Goal: Transaction & Acquisition: Purchase product/service

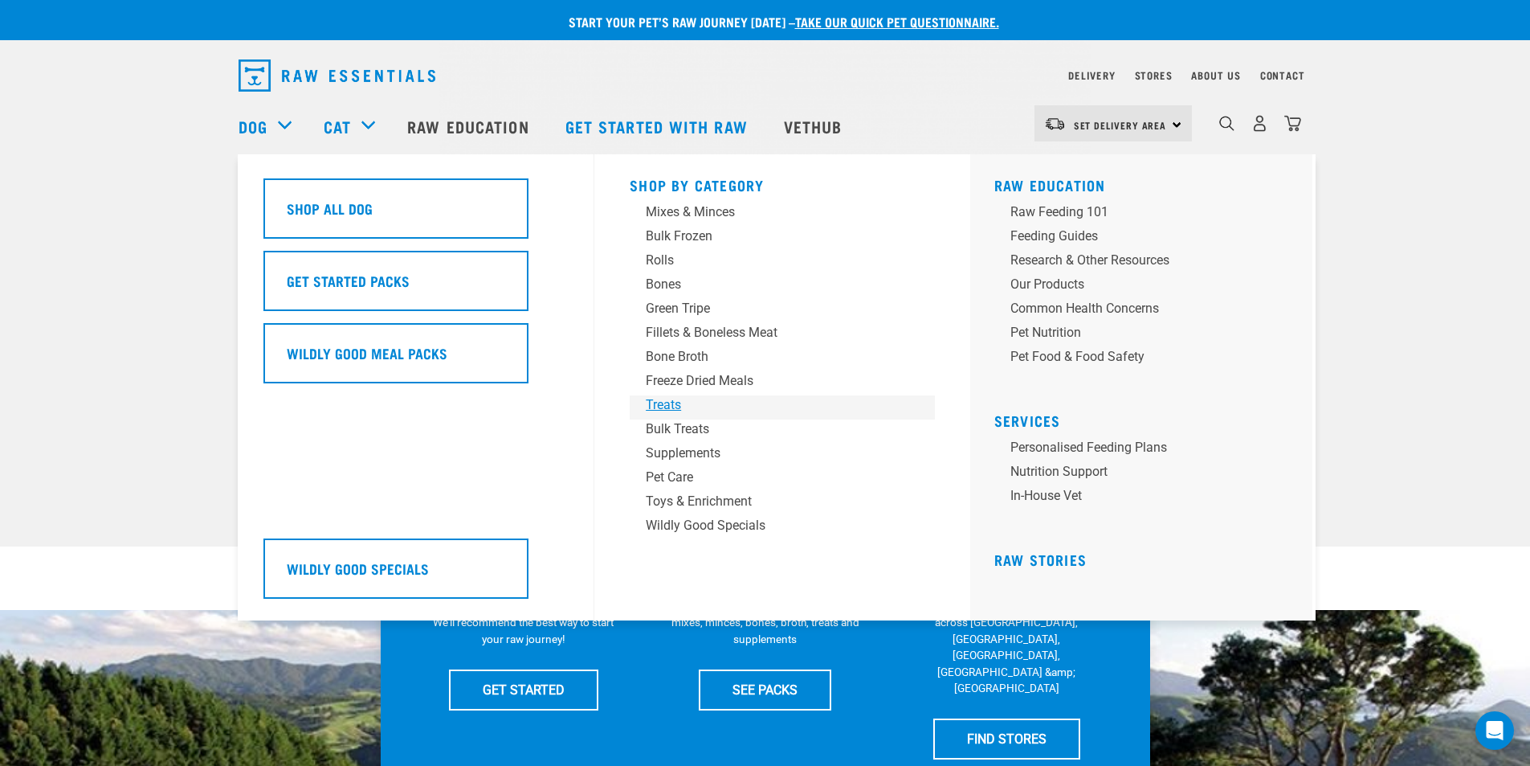
click at [674, 403] on div "Treats" at bounding box center [771, 404] width 251 height 19
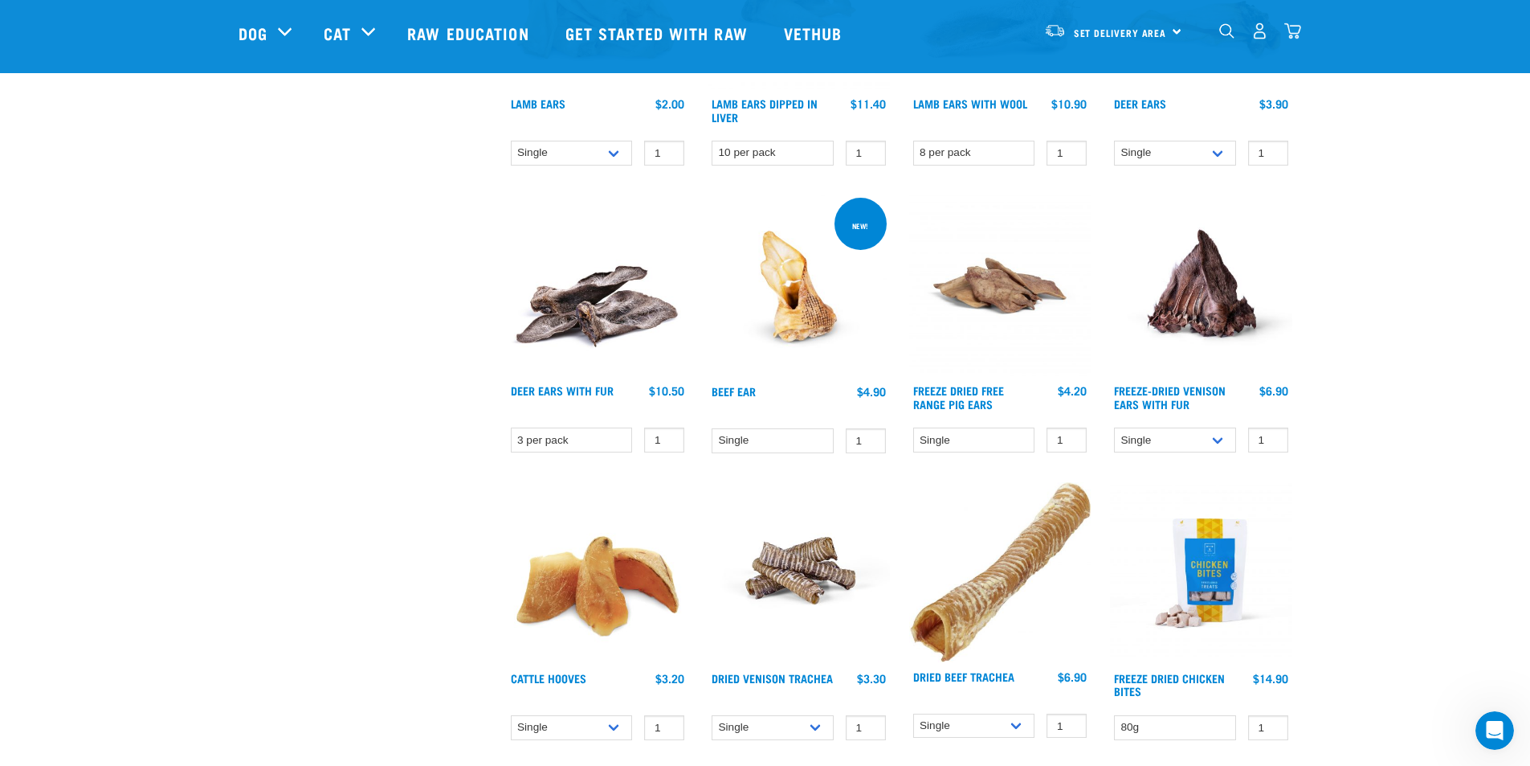
scroll to position [1285, 0]
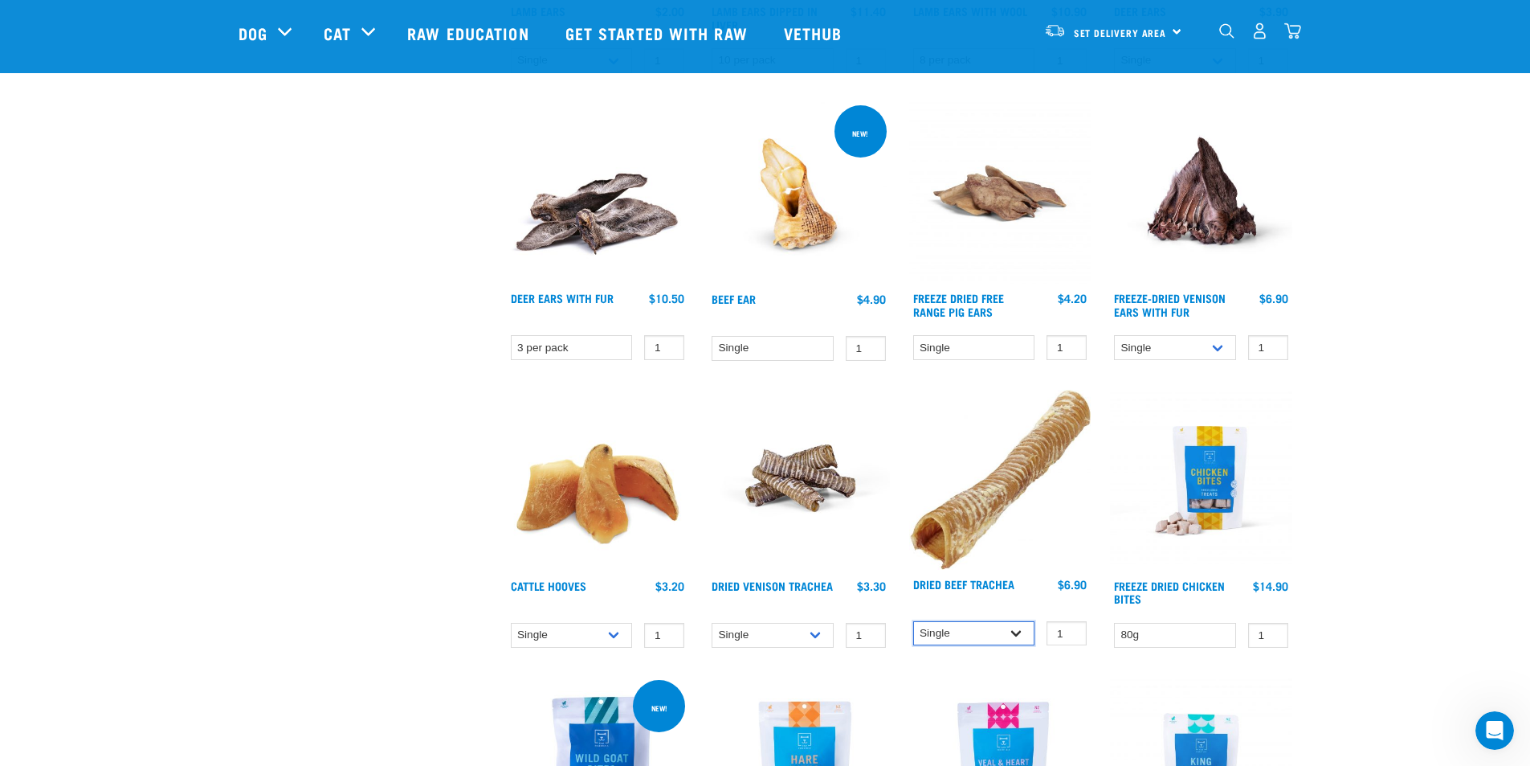
click at [1028, 631] on select "Single 10 per pack 25 per pack" at bounding box center [974, 633] width 122 height 25
select select "251918"
click at [913, 621] on select "Single 10 per pack 25 per pack" at bounding box center [974, 633] width 122 height 25
click at [1023, 632] on select "Single 10 per pack 25 per pack" at bounding box center [974, 633] width 122 height 25
click at [1007, 545] on img at bounding box center [1000, 480] width 182 height 180
